Goal: Task Accomplishment & Management: Complete application form

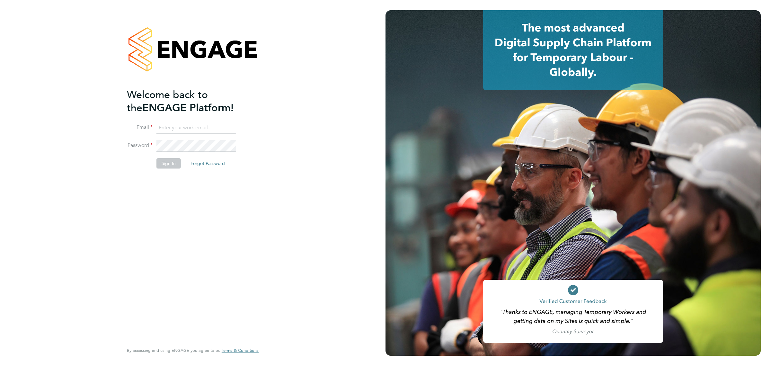
type input "bperkin@psrsolutions.co.uk"
click at [160, 163] on button "Sign In" at bounding box center [168, 163] width 24 height 10
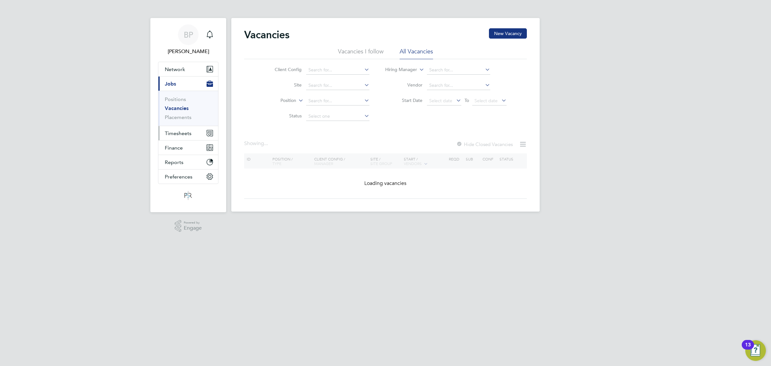
click at [179, 132] on span "Timesheets" at bounding box center [178, 133] width 27 height 6
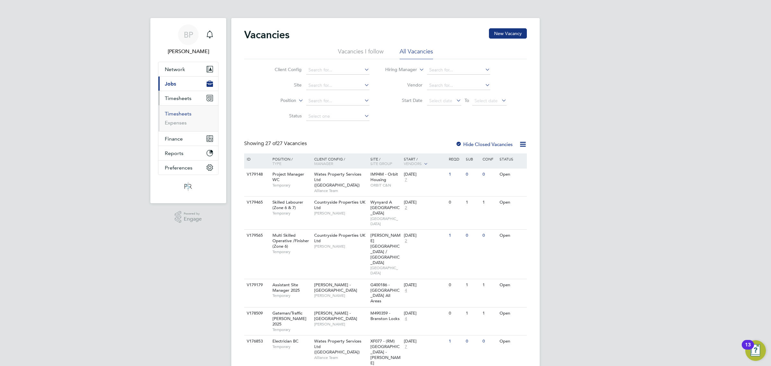
click at [180, 113] on link "Timesheets" at bounding box center [178, 114] width 27 height 6
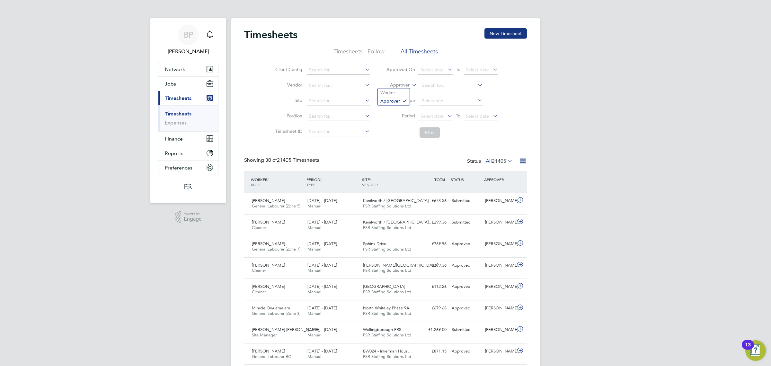
click at [411, 84] on icon at bounding box center [411, 83] width 0 height 6
click at [398, 88] on ul "Worker Approver" at bounding box center [394, 96] width 32 height 17
drag, startPoint x: 415, startPoint y: 85, endPoint x: 407, endPoint y: 88, distance: 8.3
click at [411, 85] on icon at bounding box center [411, 83] width 0 height 6
click at [399, 90] on li "Worker" at bounding box center [394, 92] width 32 height 8
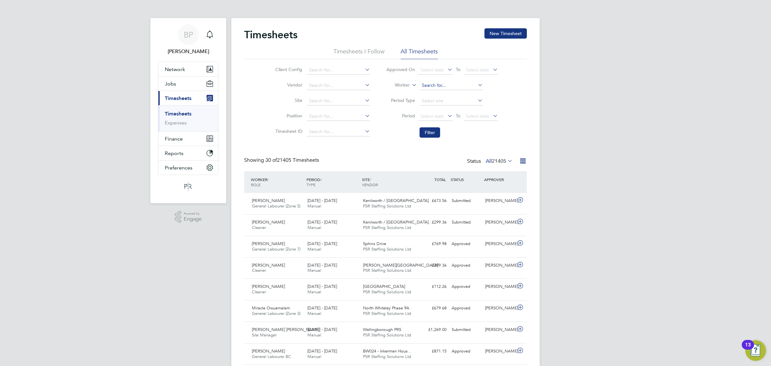
click at [424, 87] on input at bounding box center [451, 85] width 63 height 9
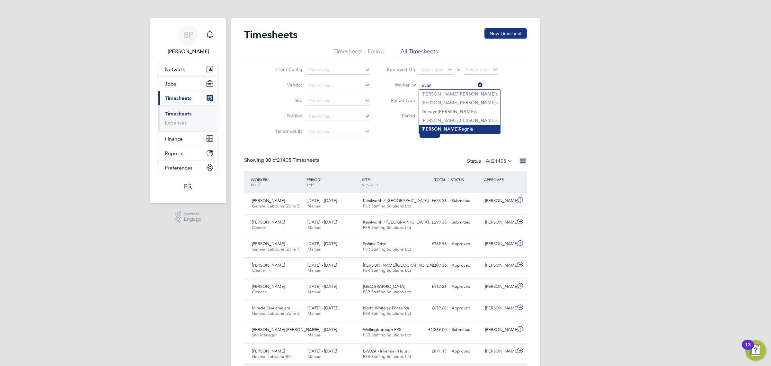
click at [450, 128] on li "[PERSON_NAME]" at bounding box center [459, 129] width 81 height 9
type input "[PERSON_NAME]"
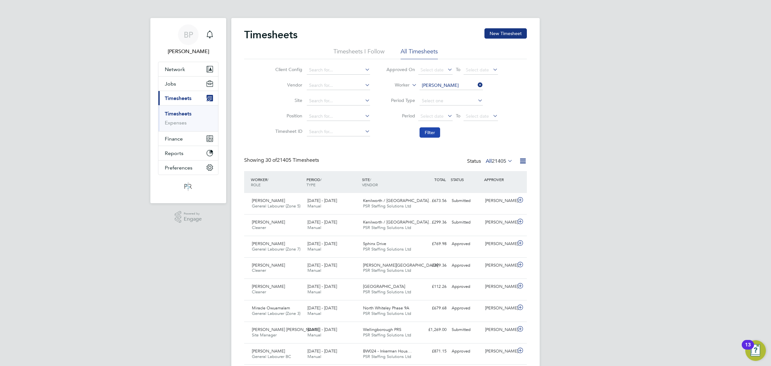
click at [434, 128] on button "Filter" at bounding box center [430, 132] width 21 height 10
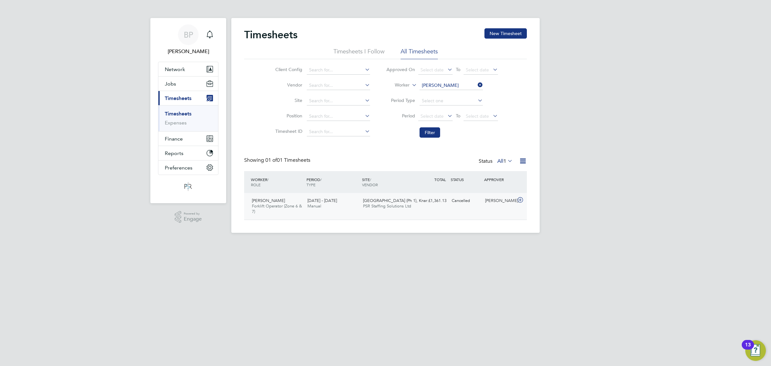
click at [518, 199] on icon at bounding box center [520, 199] width 8 height 5
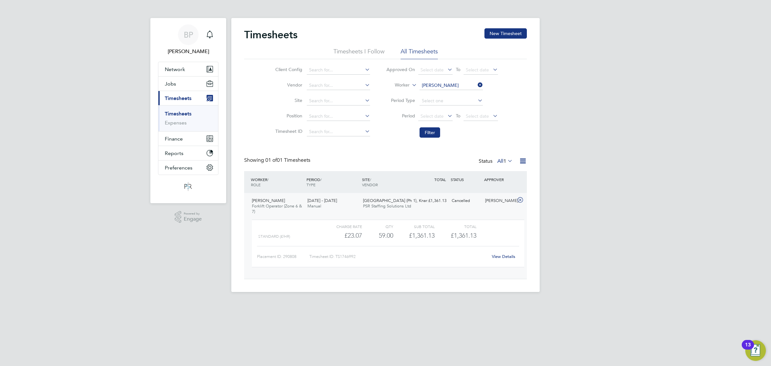
click at [505, 257] on link "View Details" at bounding box center [503, 256] width 23 height 5
click at [505, 31] on button "New Timesheet" at bounding box center [506, 33] width 42 height 10
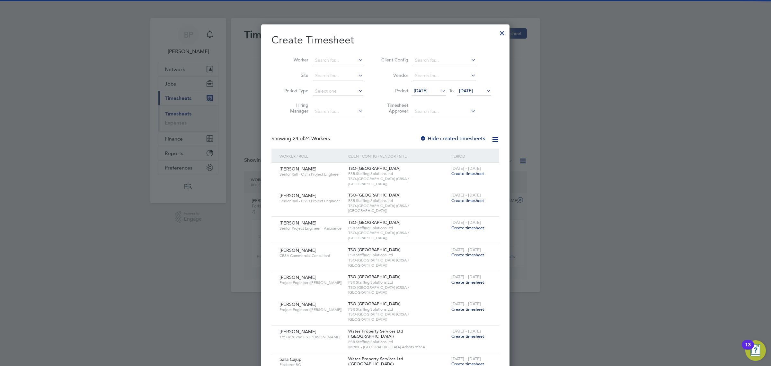
scroll to position [773, 248]
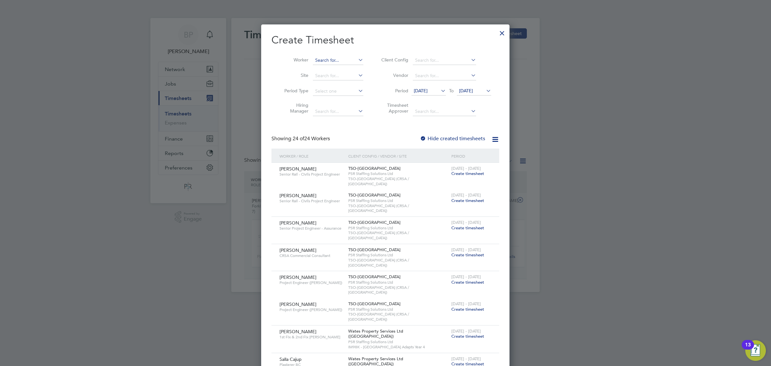
click at [342, 60] on input at bounding box center [338, 60] width 50 height 9
click at [338, 101] on li "[PERSON_NAME]" at bounding box center [353, 104] width 81 height 9
type input "[PERSON_NAME]"
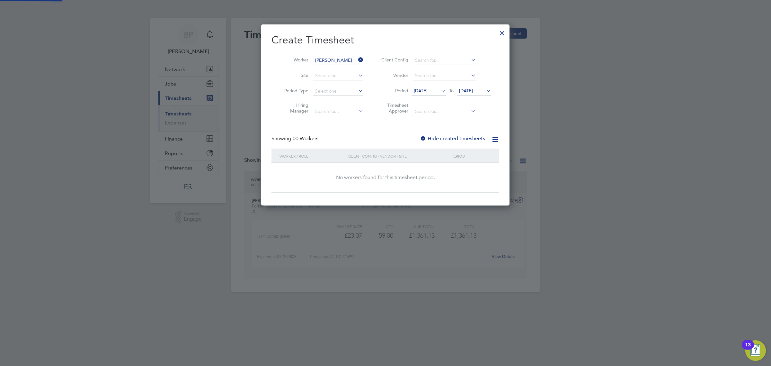
scroll to position [181, 248]
click at [427, 92] on span "[DATE]" at bounding box center [421, 91] width 14 height 6
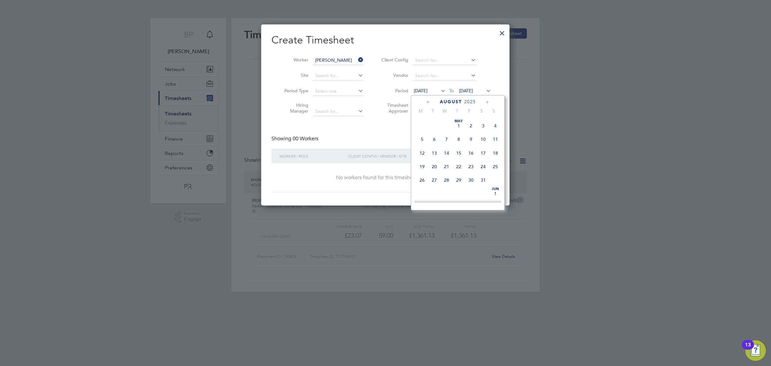
scroll to position [239, 0]
click at [421, 122] on span "4" at bounding box center [422, 117] width 12 height 12
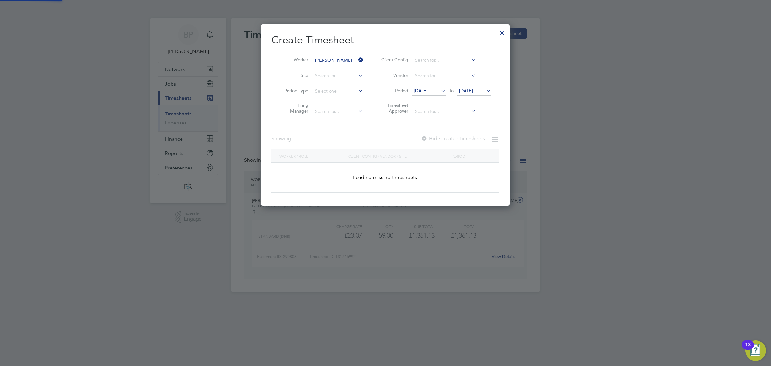
scroll to position [181, 248]
click at [419, 89] on span "[DATE]" at bounding box center [421, 91] width 14 height 6
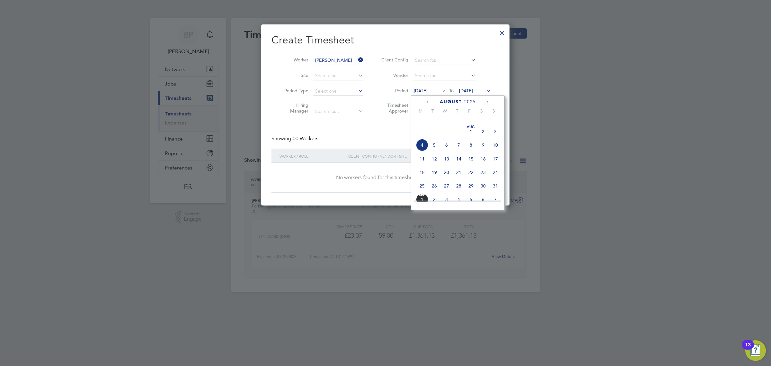
click at [426, 102] on icon at bounding box center [428, 102] width 6 height 7
click at [432, 126] on span "[DATE]" at bounding box center [434, 120] width 12 height 12
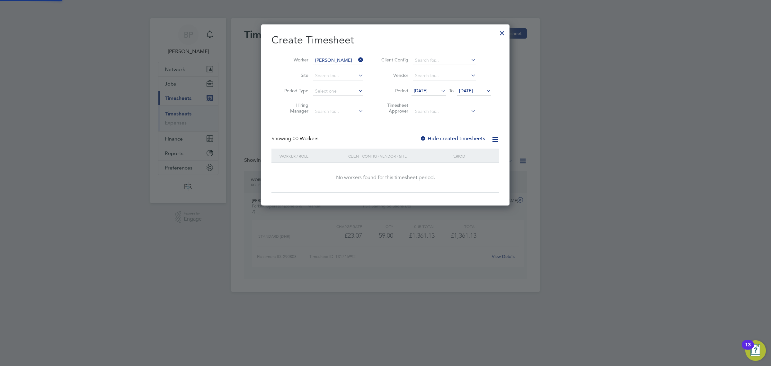
scroll to position [181, 248]
click at [428, 88] on span "[DATE]" at bounding box center [421, 91] width 14 height 6
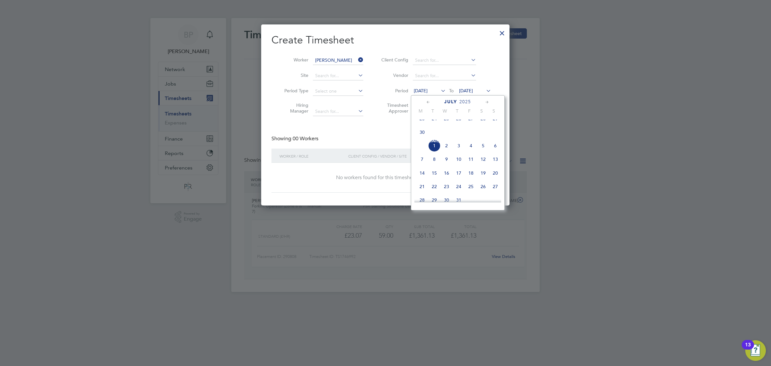
click at [428, 102] on icon at bounding box center [428, 102] width 6 height 7
click at [420, 139] on span "2" at bounding box center [422, 134] width 12 height 12
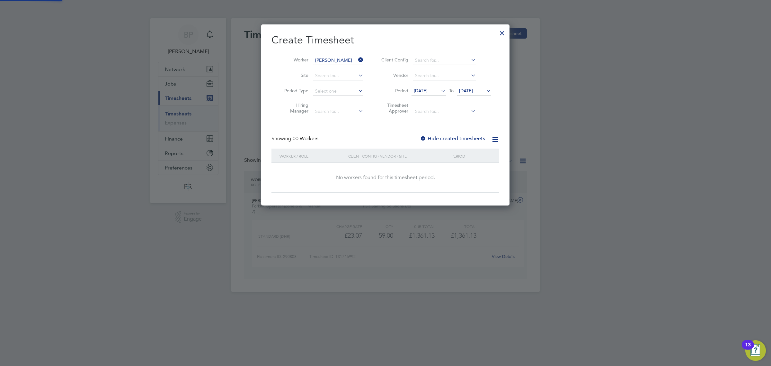
scroll to position [181, 248]
click at [505, 32] on div at bounding box center [502, 32] width 12 height 12
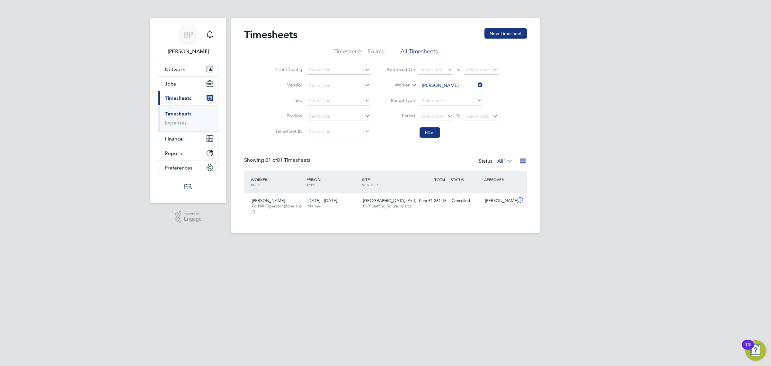
scroll to position [16, 56]
click at [499, 34] on button "New Timesheet" at bounding box center [506, 33] width 42 height 10
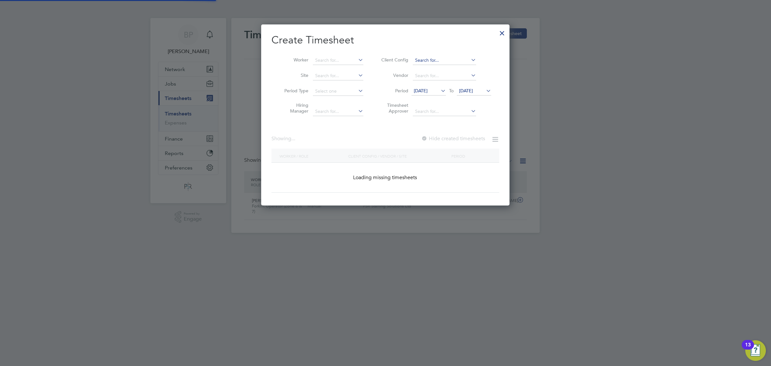
scroll to position [773, 248]
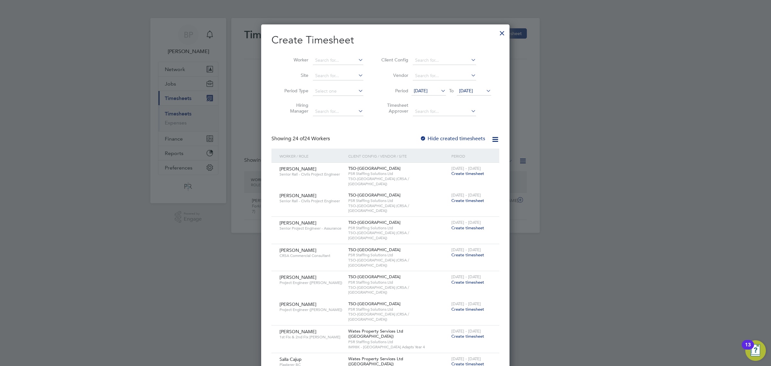
drag, startPoint x: 422, startPoint y: 92, endPoint x: 425, endPoint y: 96, distance: 4.8
click at [422, 92] on span "[DATE]" at bounding box center [421, 91] width 14 height 6
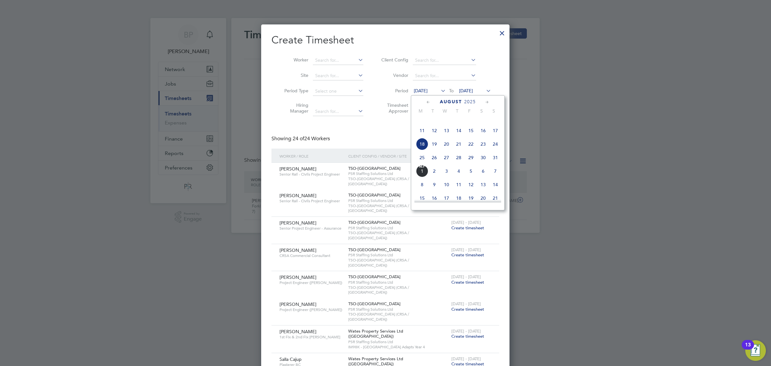
click at [428, 102] on icon at bounding box center [428, 102] width 6 height 7
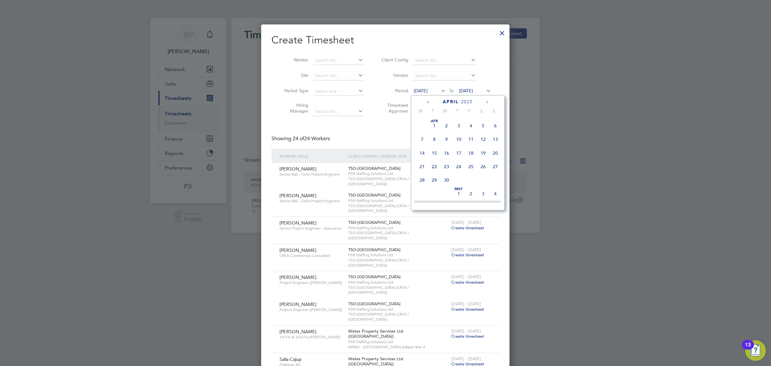
click at [434, 127] on span "[DATE]" at bounding box center [434, 126] width 12 height 12
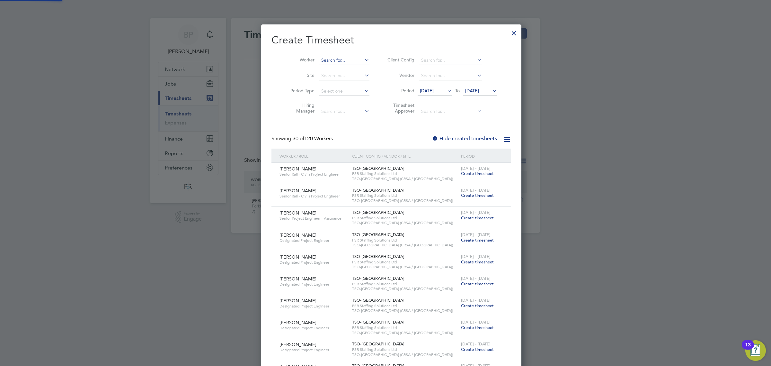
click at [329, 59] on input at bounding box center [344, 60] width 50 height 9
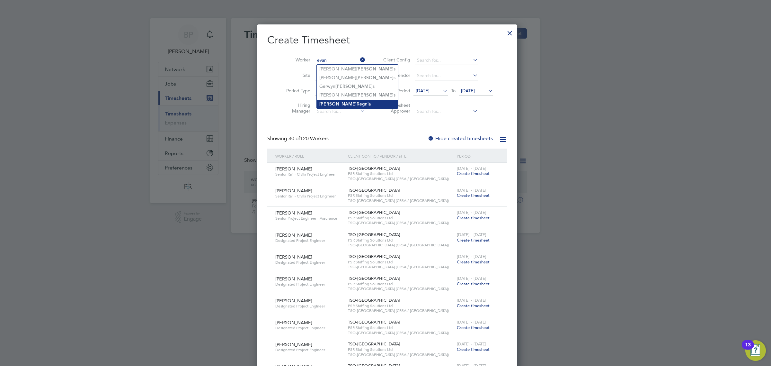
click at [336, 106] on li "[PERSON_NAME]" at bounding box center [357, 104] width 81 height 9
type input "[PERSON_NAME]"
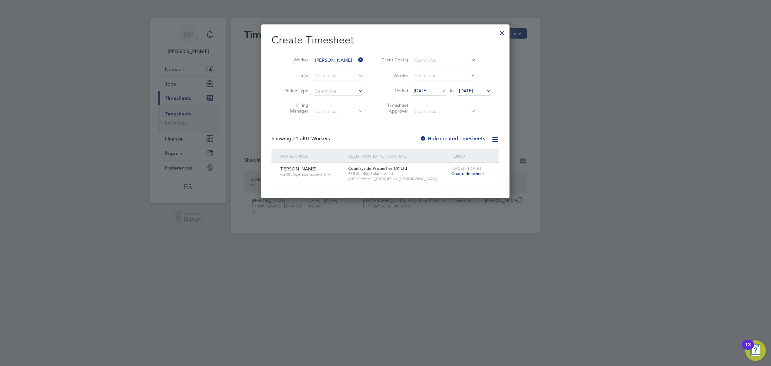
click at [477, 171] on span "Create timesheet" at bounding box center [467, 173] width 33 height 5
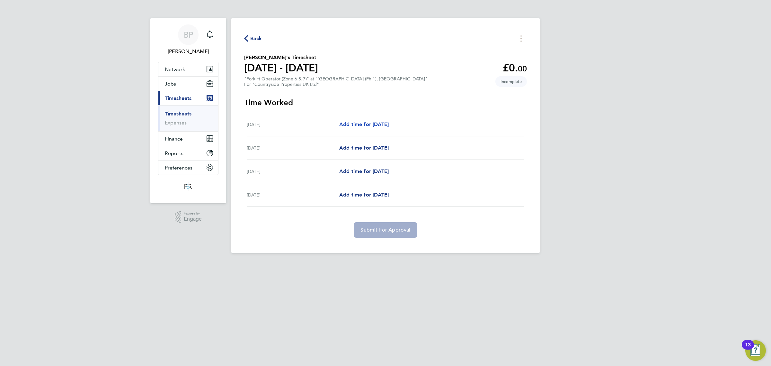
click at [362, 123] on span "Add time for [DATE]" at bounding box center [363, 124] width 49 height 6
select select "30"
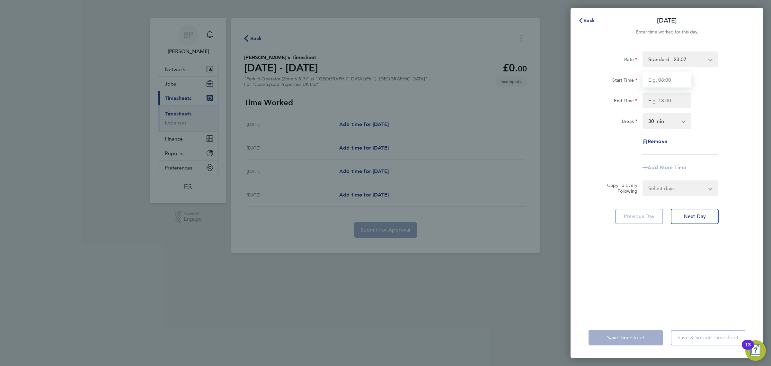
click at [667, 78] on input "Start Time" at bounding box center [667, 79] width 49 height 15
type input "08:00"
click at [653, 99] on input "End Time" at bounding box center [667, 100] width 49 height 15
type input "16:00"
click at [673, 189] on form "Rate Standard - 23.07 Start Time 08:00 End Time 16:00 Break 0 min 15 min 30 min…" at bounding box center [667, 123] width 157 height 144
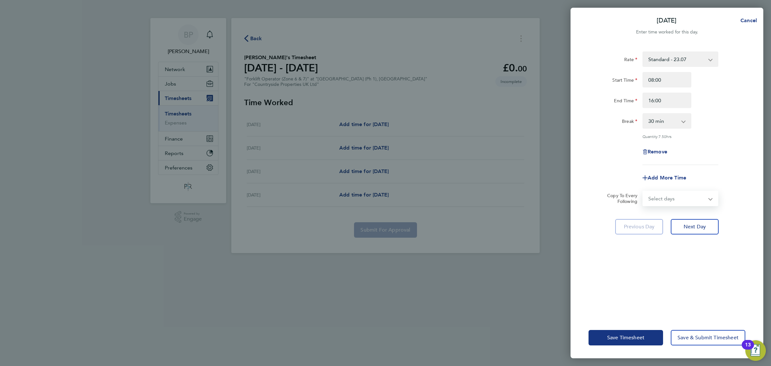
select select "DAY"
click at [643, 191] on select "Select days Day [DATE] [DATE] [DATE]" at bounding box center [676, 198] width 67 height 14
click at [682, 218] on select "[DATE] [DATE] [DATE]" at bounding box center [676, 219] width 67 height 14
select select "[DATE]"
click at [643, 212] on select "[DATE] [DATE] [DATE]" at bounding box center [676, 219] width 67 height 14
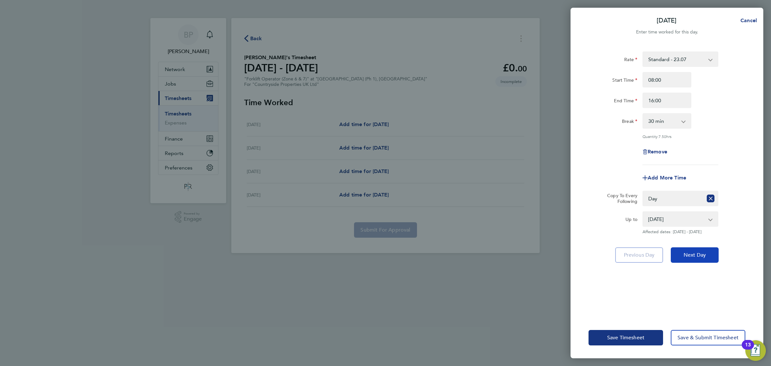
click at [694, 254] on span "Next Day" at bounding box center [695, 255] width 22 height 6
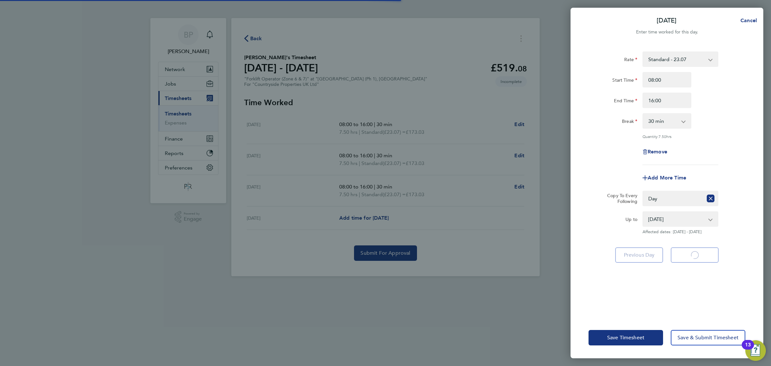
select select "30"
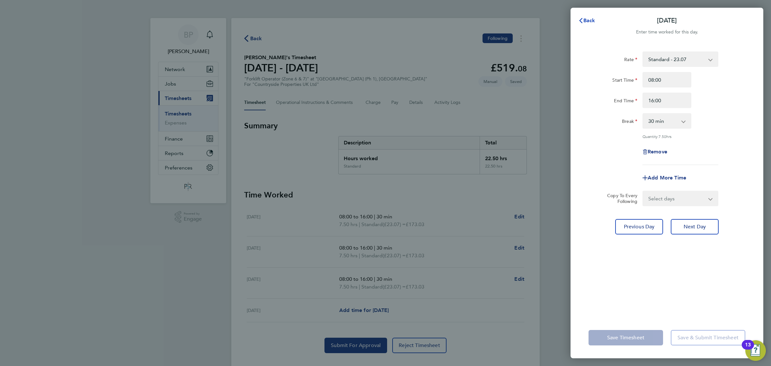
click at [589, 22] on span "Back" at bounding box center [590, 20] width 12 height 6
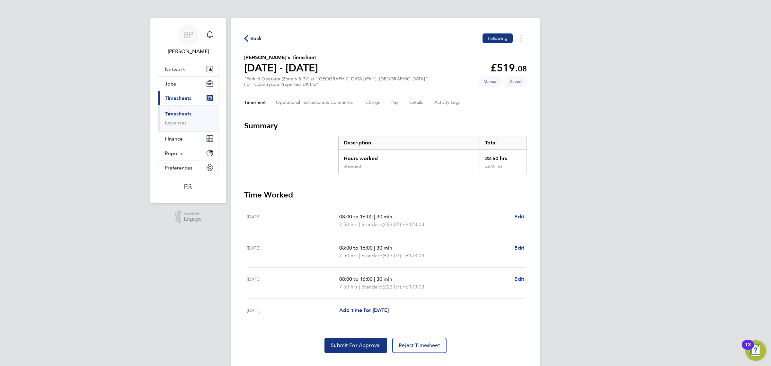
click at [518, 279] on span "Edit" at bounding box center [519, 279] width 10 height 6
select select "30"
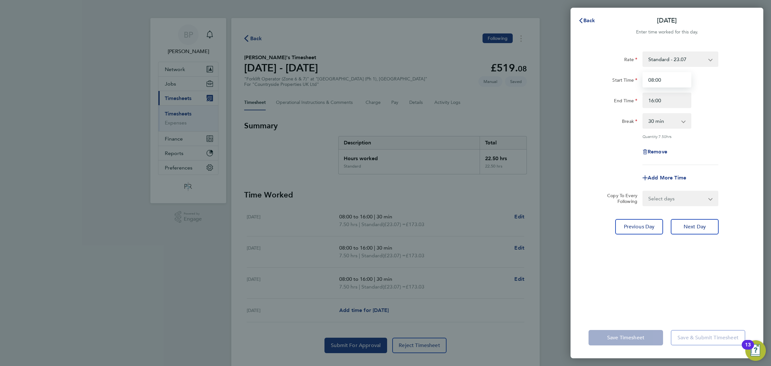
click at [671, 83] on input "08:00" at bounding box center [667, 79] width 49 height 15
drag, startPoint x: 661, startPoint y: 81, endPoint x: 635, endPoint y: 85, distance: 27.0
click at [634, 85] on div "Start Time 08:00" at bounding box center [667, 79] width 162 height 15
type input "07:30"
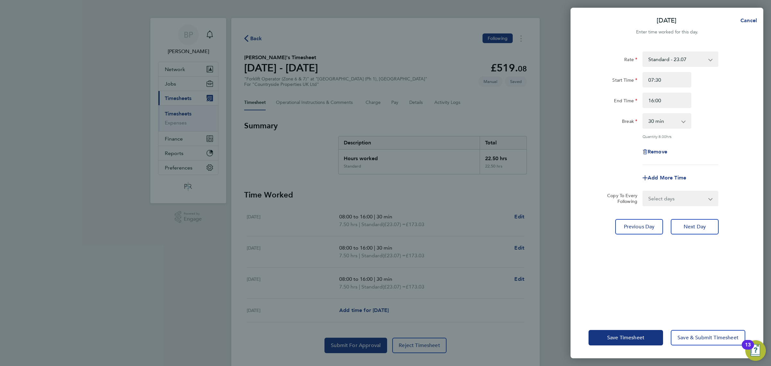
drag, startPoint x: 737, startPoint y: 138, endPoint x: 733, endPoint y: 145, distance: 8.1
click at [737, 138] on div "Quantity: 8.00 hrs" at bounding box center [667, 136] width 162 height 5
click at [632, 337] on span "Save Timesheet" at bounding box center [625, 337] width 37 height 6
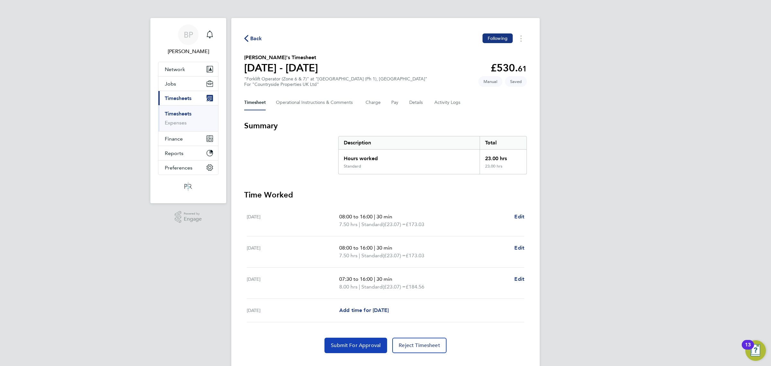
click at [357, 345] on span "Submit For Approval" at bounding box center [356, 345] width 50 height 6
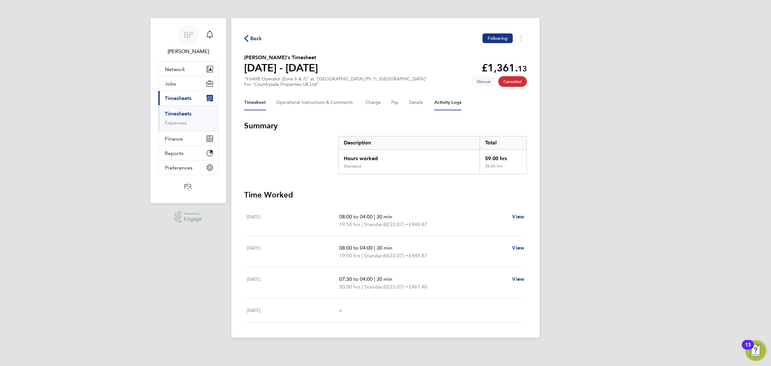
click at [447, 104] on Logs-tab "Activity Logs" at bounding box center [447, 102] width 27 height 15
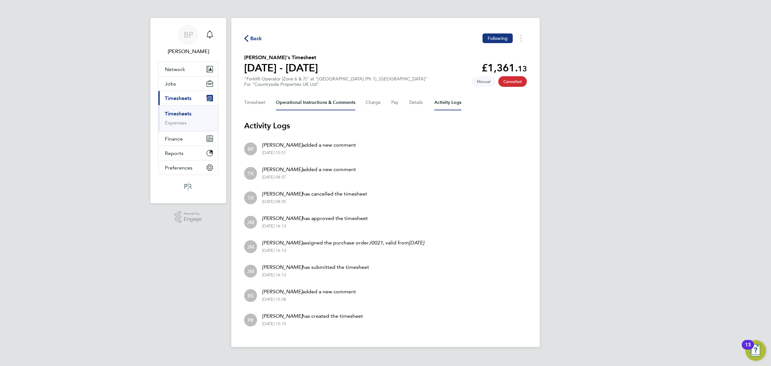
click at [308, 100] on Comments-tab "Operational Instructions & Comments" at bounding box center [315, 102] width 79 height 15
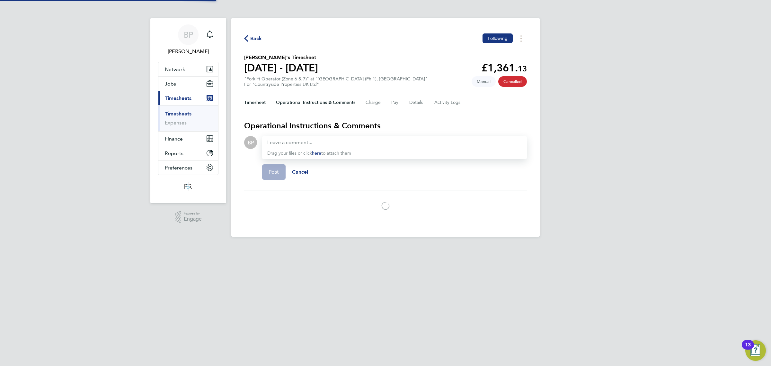
click at [255, 105] on button "Timesheet" at bounding box center [255, 102] width 22 height 15
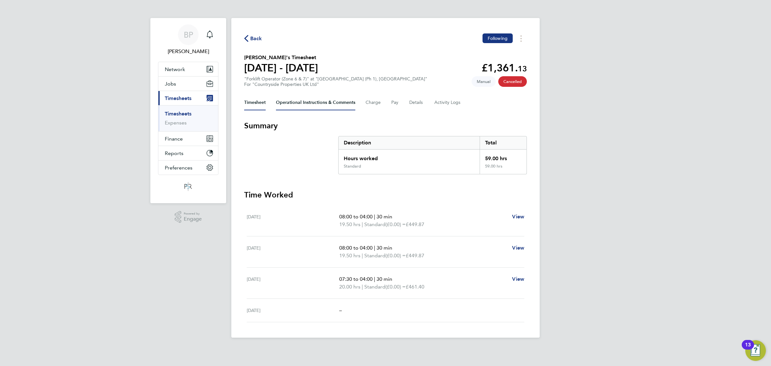
click at [298, 105] on Comments-tab "Operational Instructions & Comments" at bounding box center [315, 102] width 79 height 15
